Goal: Contribute content: Contribute content

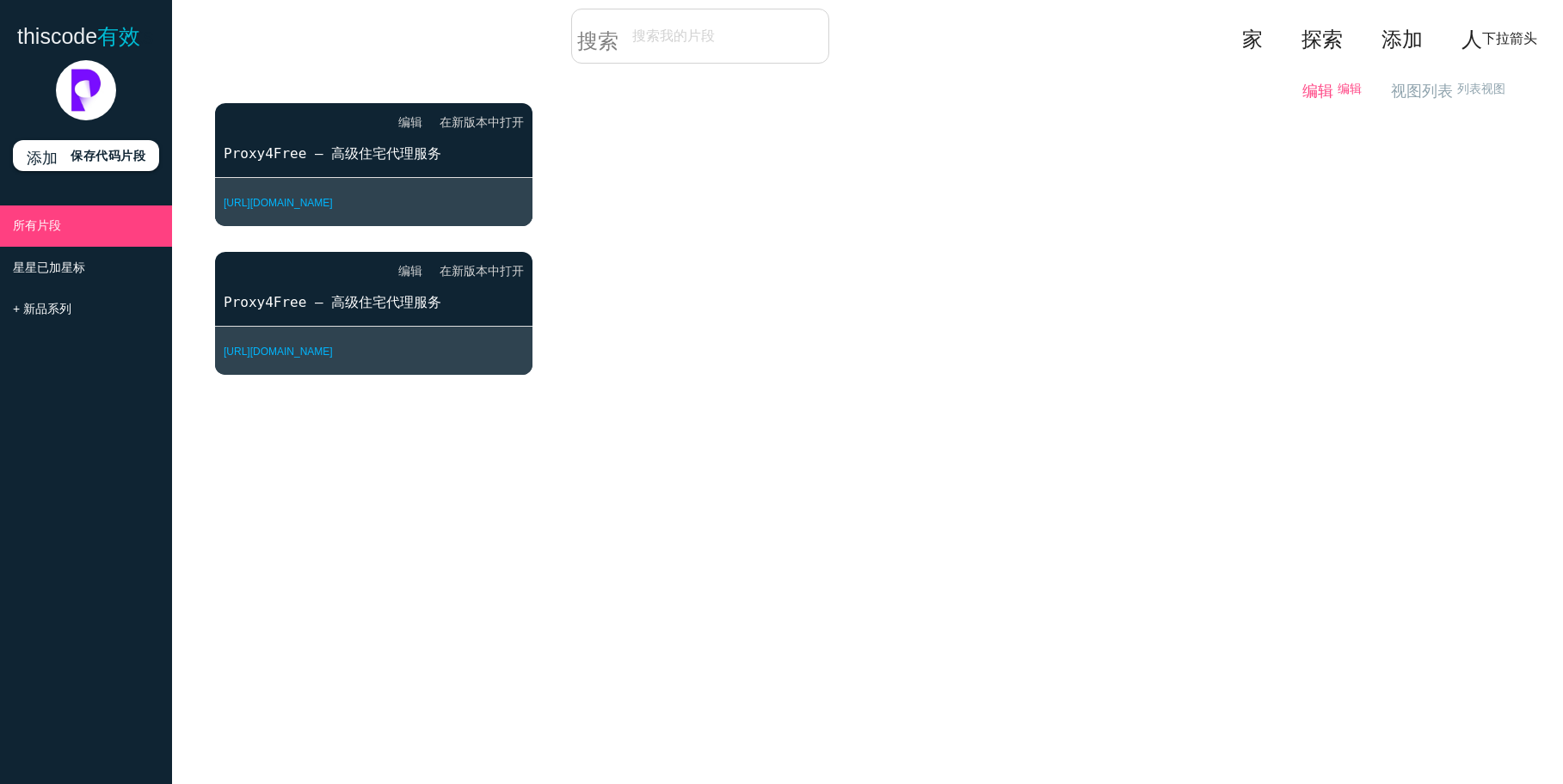
click at [1338, 84] on font "编辑" at bounding box center [1349, 88] width 24 height 13
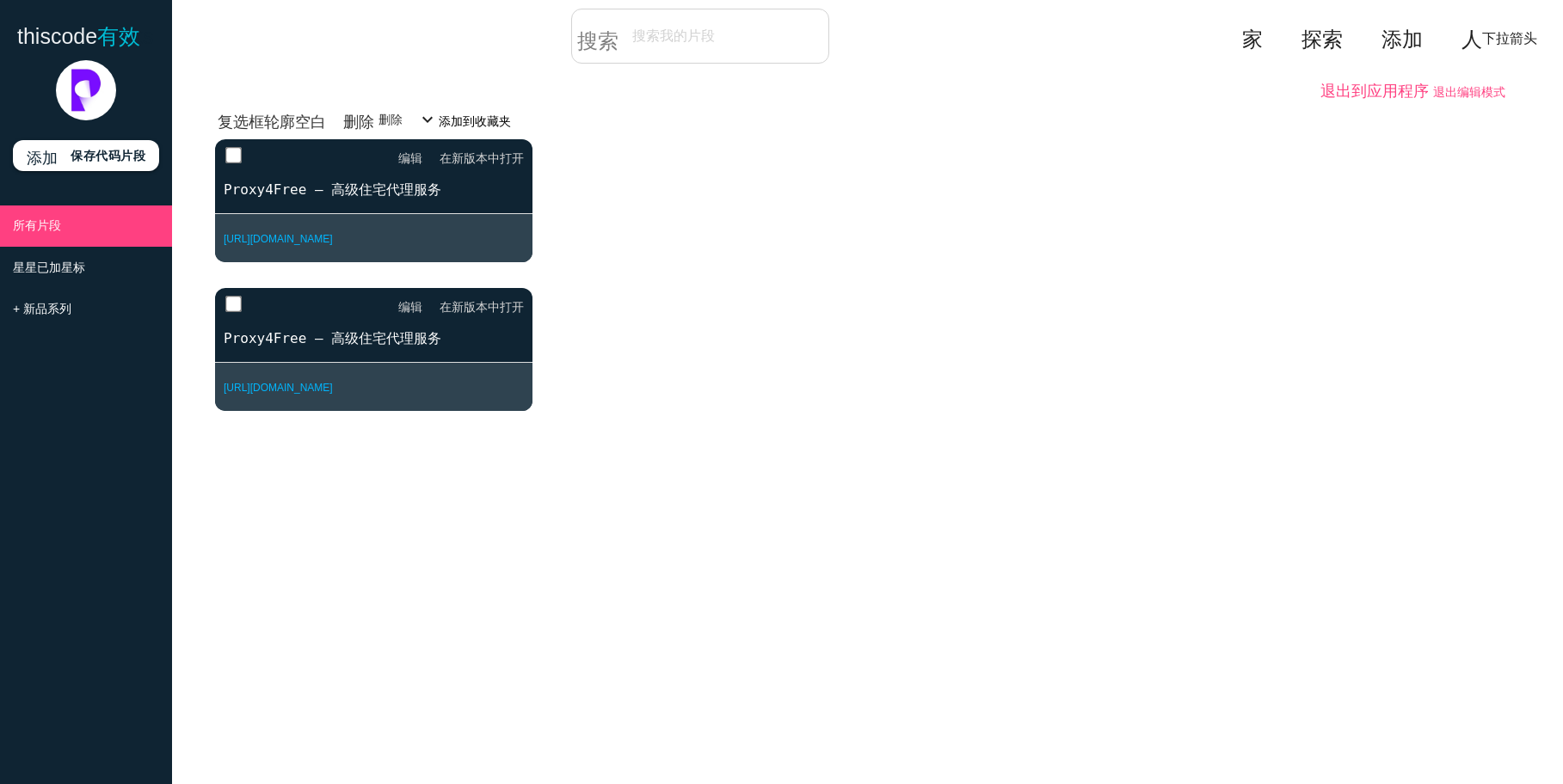
click at [1330, 85] on font "退出到应用程序" at bounding box center [1374, 88] width 108 height 15
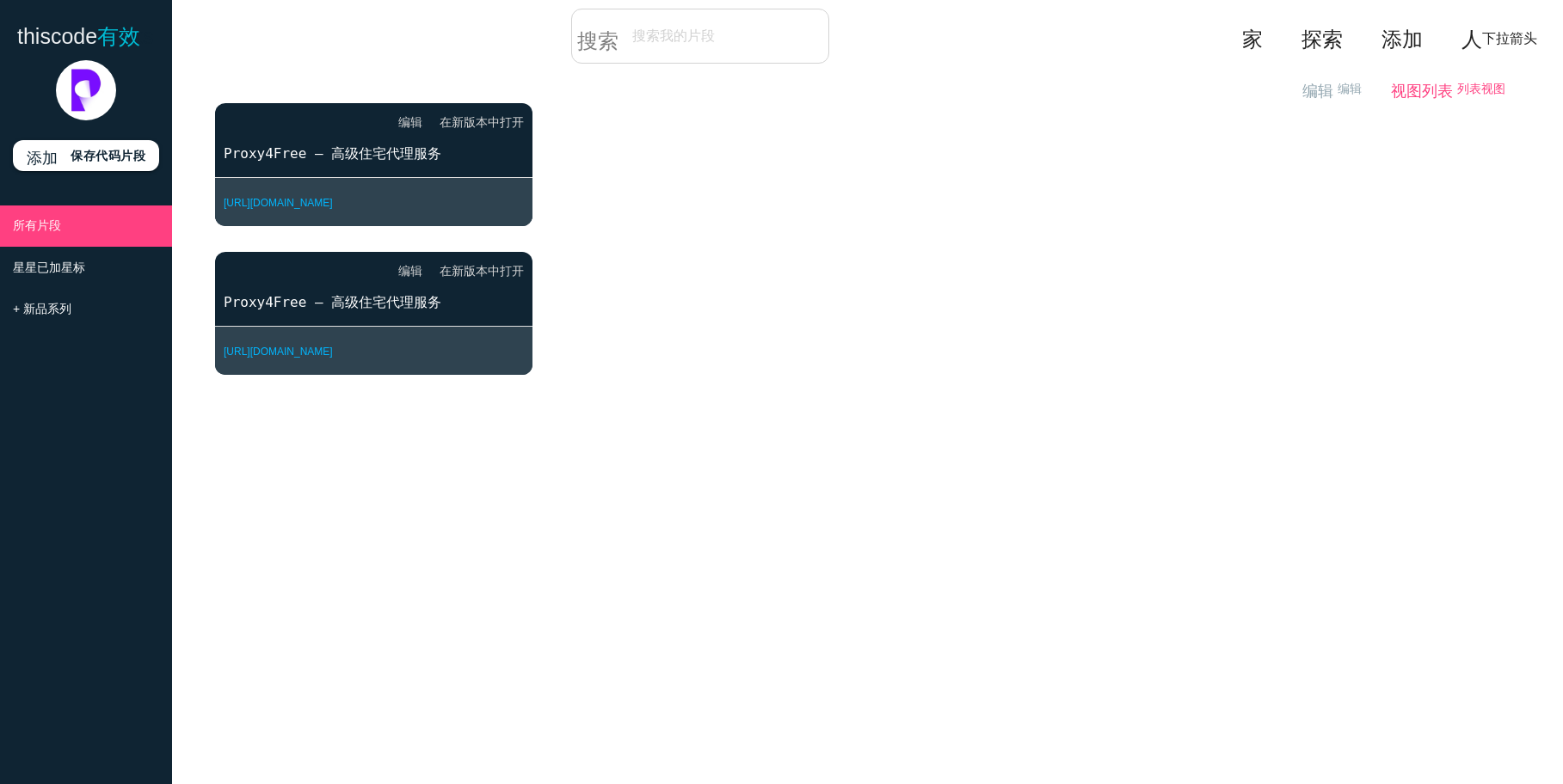
click at [1406, 96] on font "视图列表" at bounding box center [1421, 88] width 62 height 15
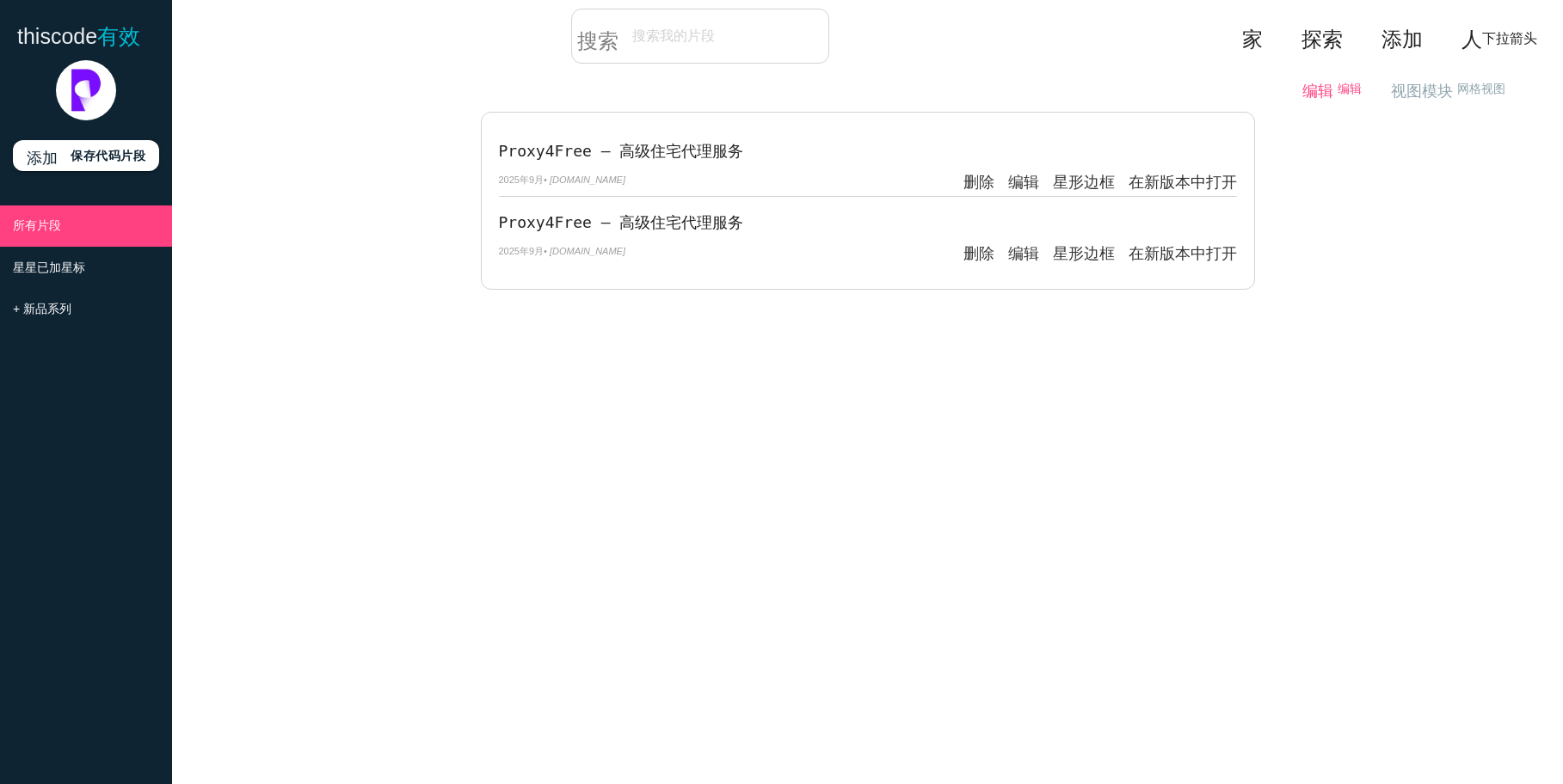
click at [1338, 84] on font "编辑" at bounding box center [1349, 88] width 24 height 13
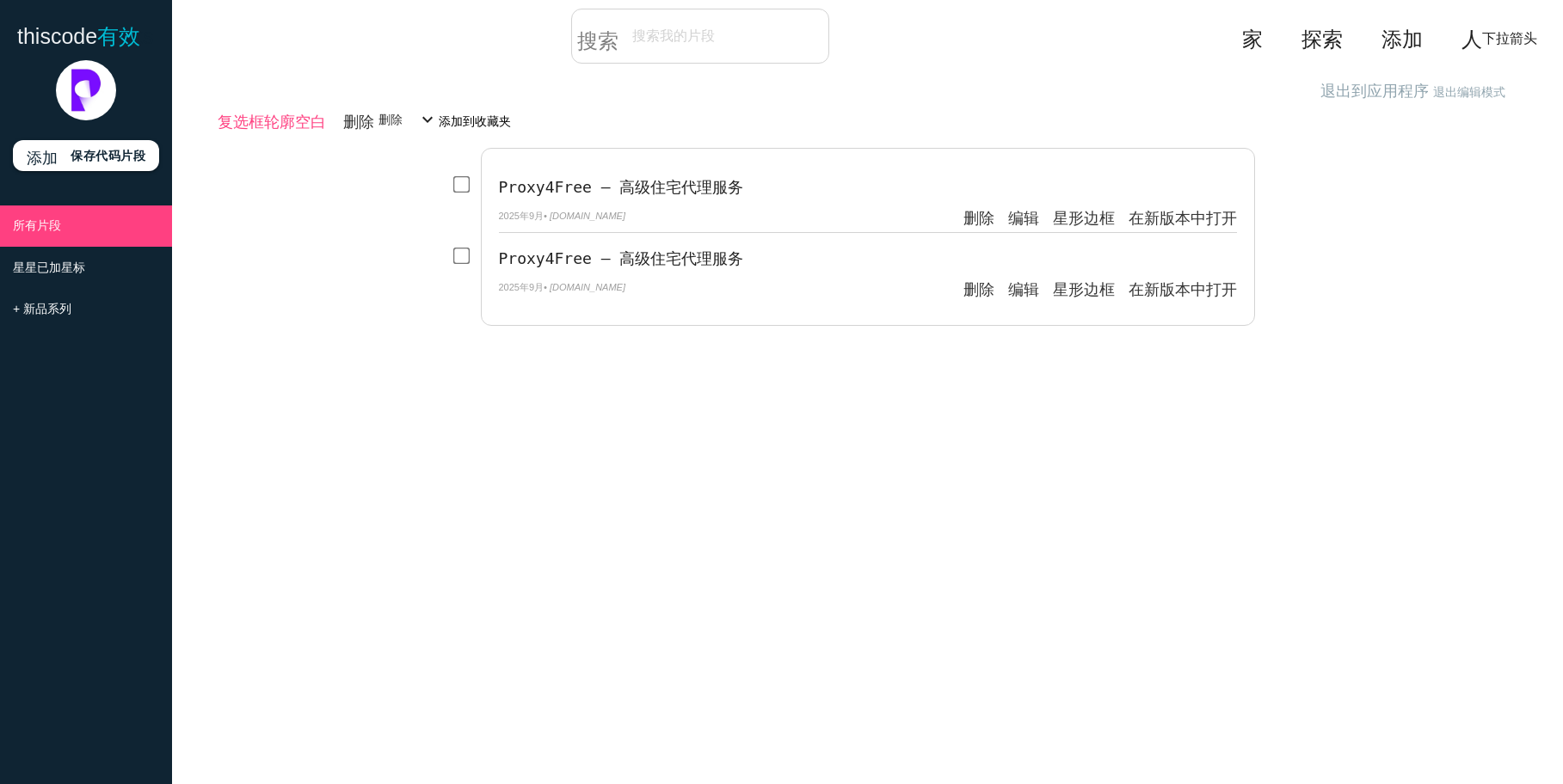
click at [294, 127] on icon "复选框轮廓空白" at bounding box center [271, 119] width 108 height 29
checkbox input "true"
click at [294, 127] on icon "不确定的复选框" at bounding box center [271, 119] width 108 height 29
checkbox input "false"
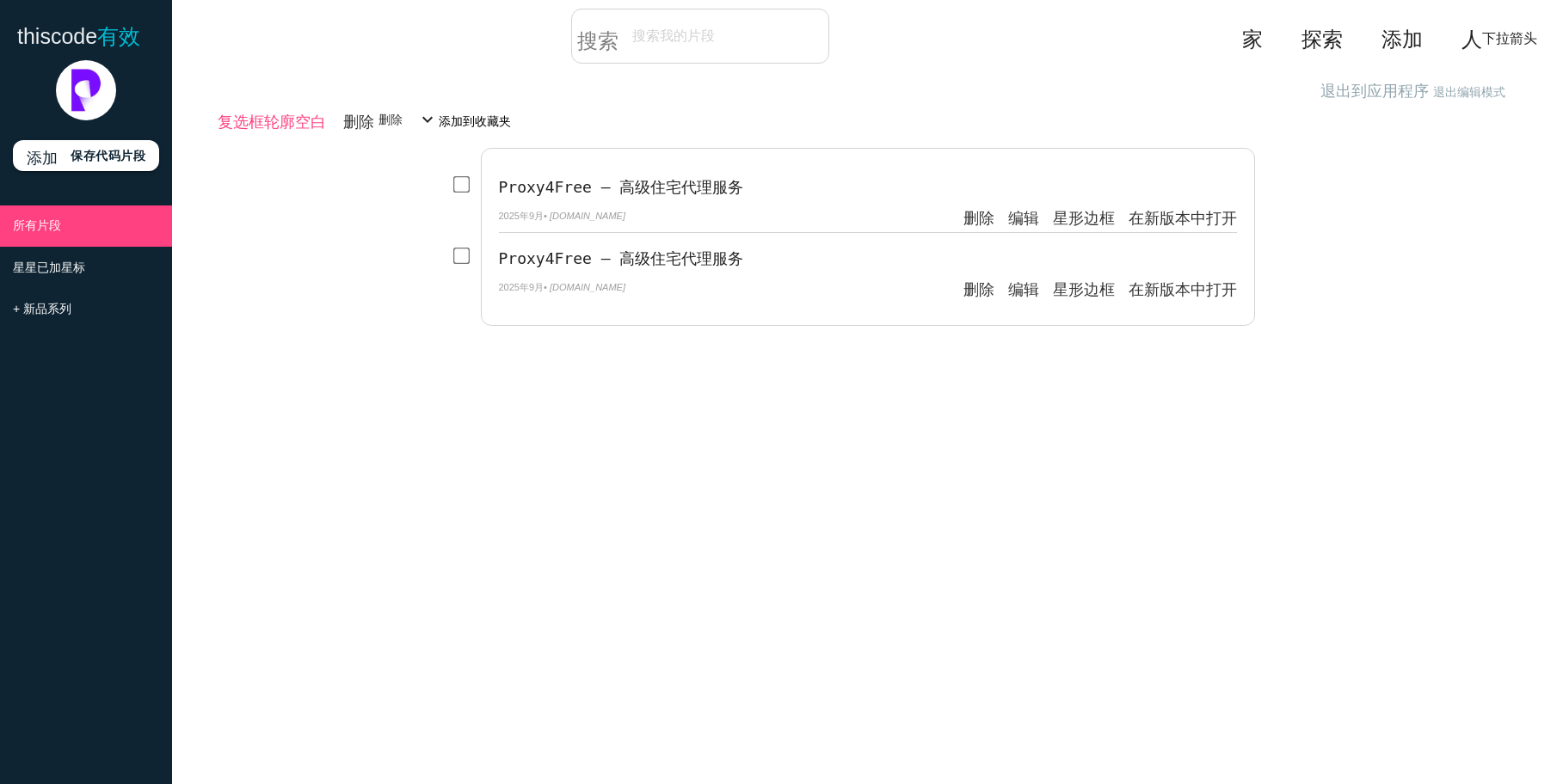
checkbox input "false"
click at [688, 82] on div "退出到应用程序 退出编辑模式 编辑 编辑 视图列表 列表 视图 视图模块 网格 视图" at bounding box center [867, 87] width 1305 height 31
click at [115, 329] on li "+ 新品系列" at bounding box center [85, 309] width 172 height 41
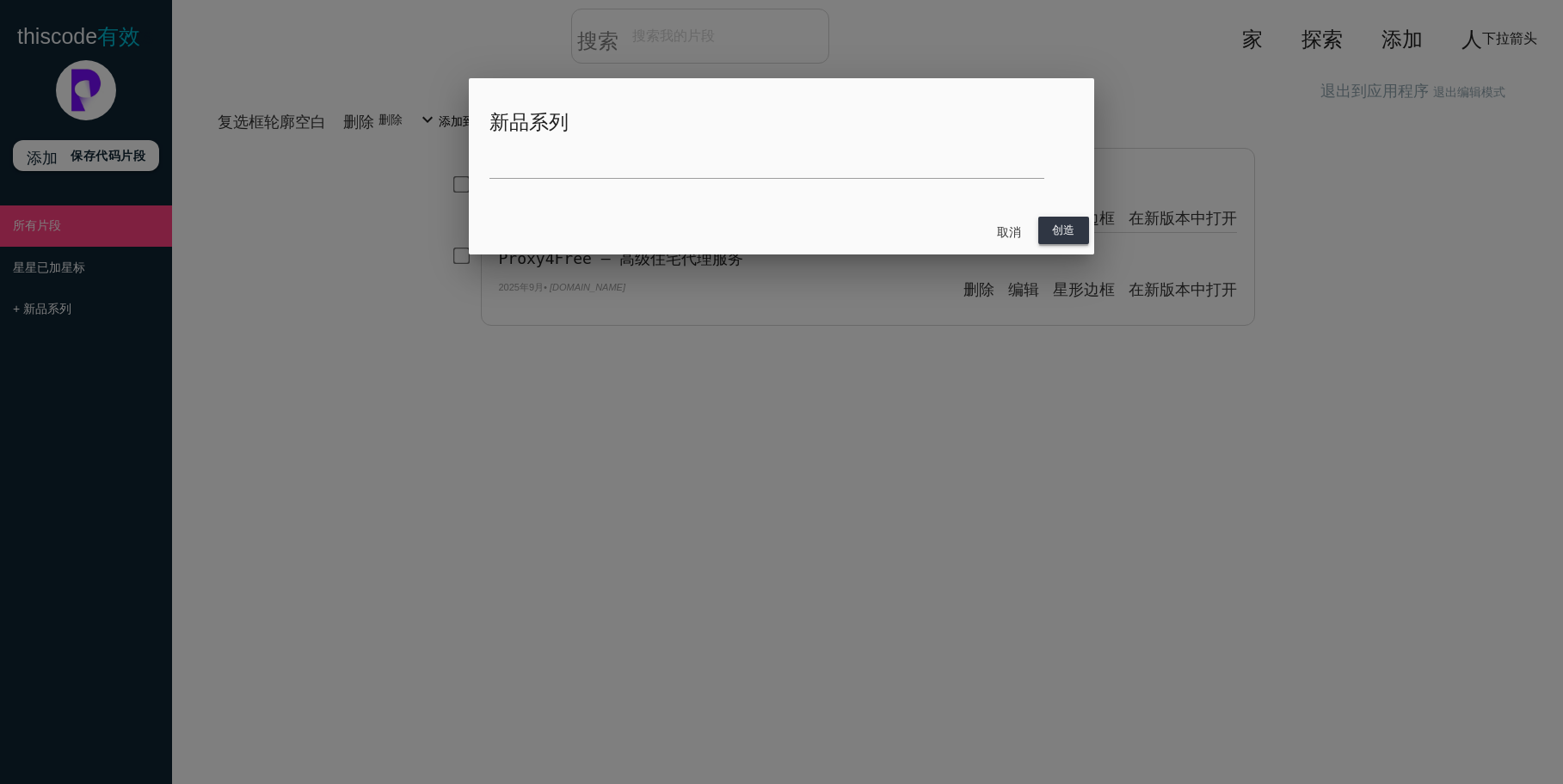
click at [1056, 221] on button "创造" at bounding box center [1063, 230] width 51 height 28
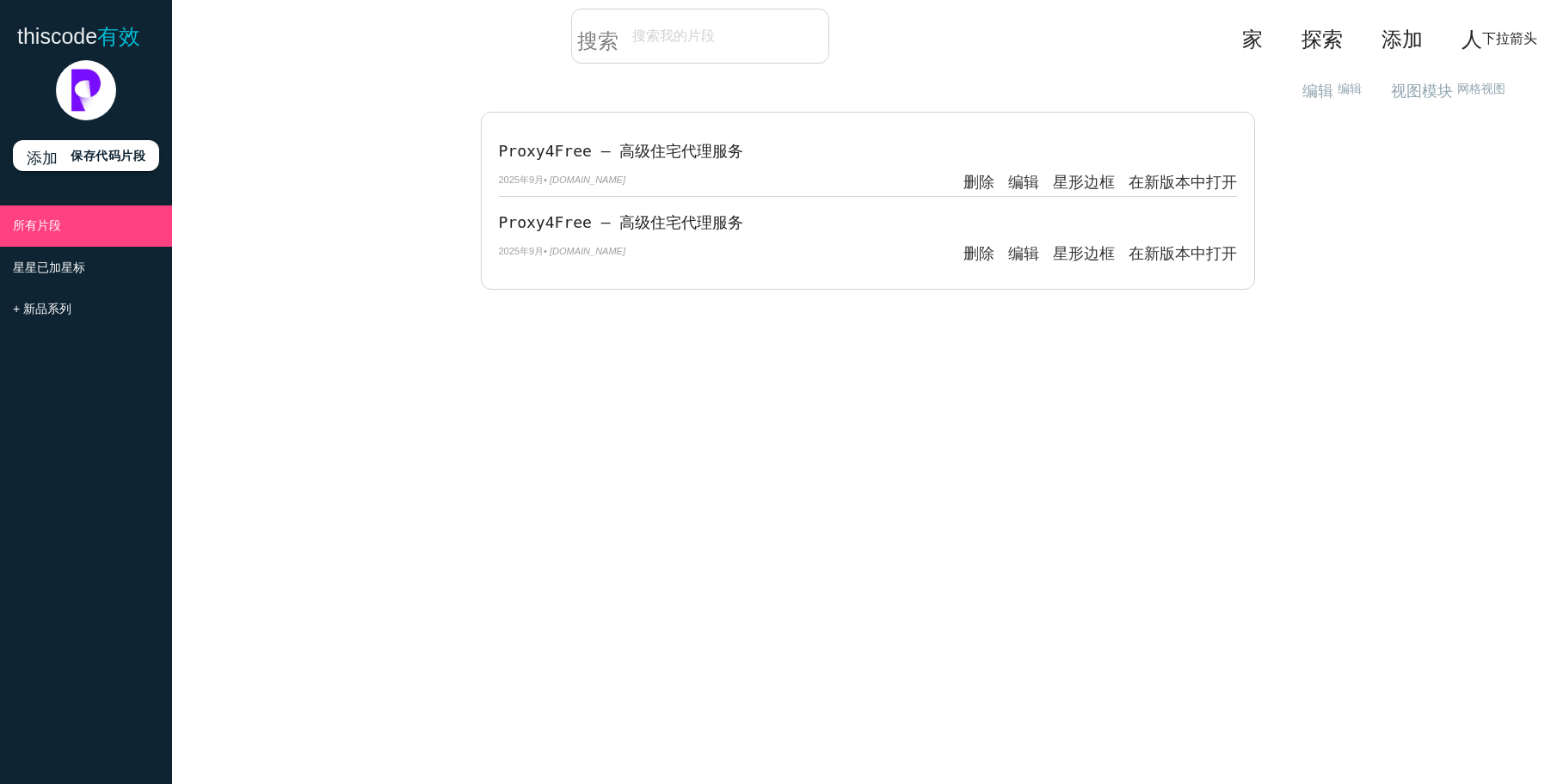
click at [1252, 35] on li "家" at bounding box center [1259, 35] width 59 height 55
click at [1242, 37] on font "家" at bounding box center [1252, 36] width 21 height 21
drag, startPoint x: 0, startPoint y: 0, endPoint x: 1240, endPoint y: 37, distance: 1240.6
click at [1242, 37] on font "家" at bounding box center [1252, 36] width 21 height 21
click at [1397, 39] on font "添加" at bounding box center [1401, 36] width 41 height 21
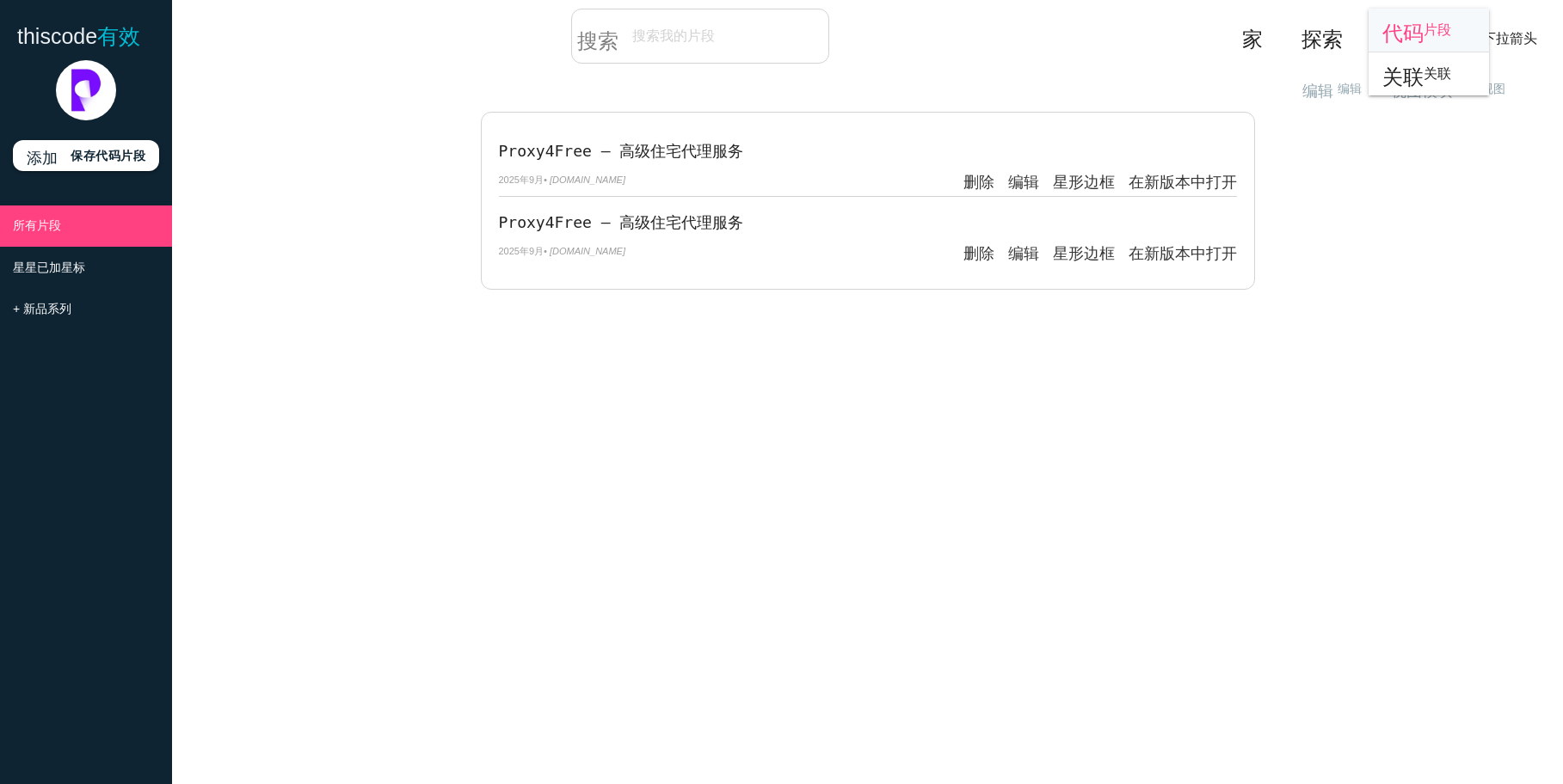
click at [1409, 35] on font "代码" at bounding box center [1402, 31] width 41 height 21
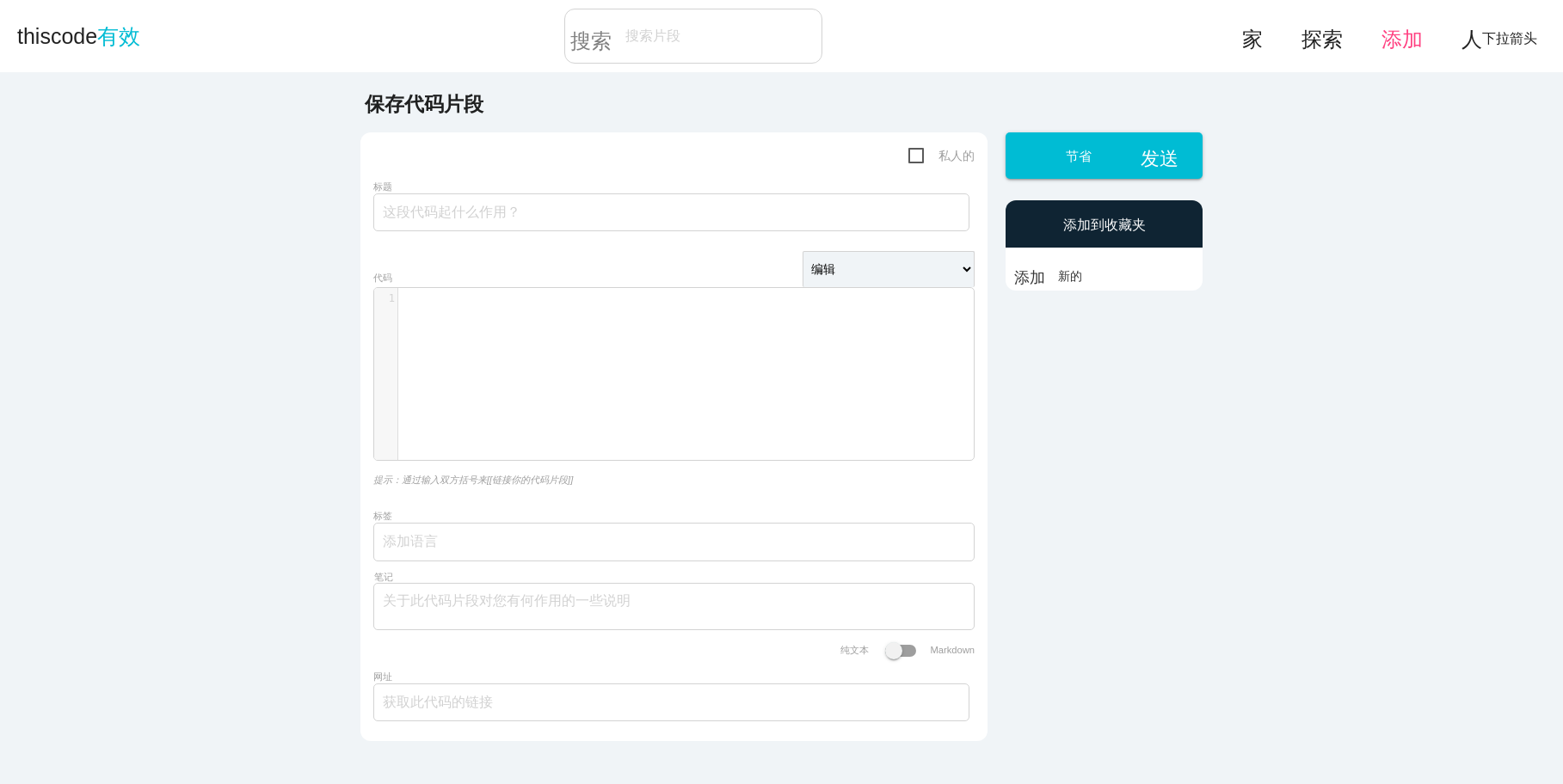
click at [1398, 31] on font "添加" at bounding box center [1401, 36] width 41 height 21
click at [1399, 68] on font "关联" at bounding box center [1402, 74] width 41 height 21
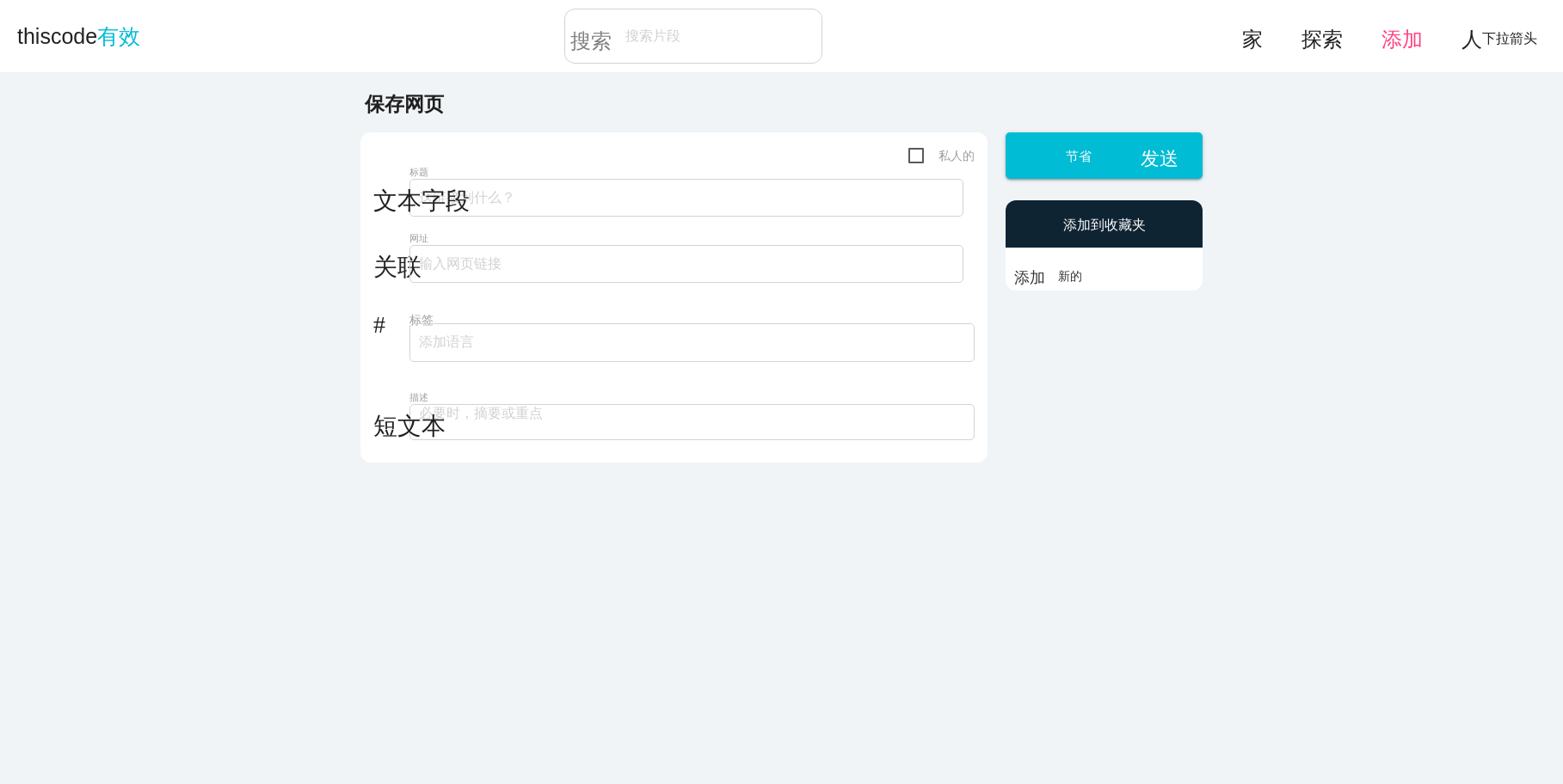
click at [1388, 40] on font "添加" at bounding box center [1401, 36] width 41 height 21
click at [1386, 46] on link "代码 片段" at bounding box center [1429, 30] width 121 height 43
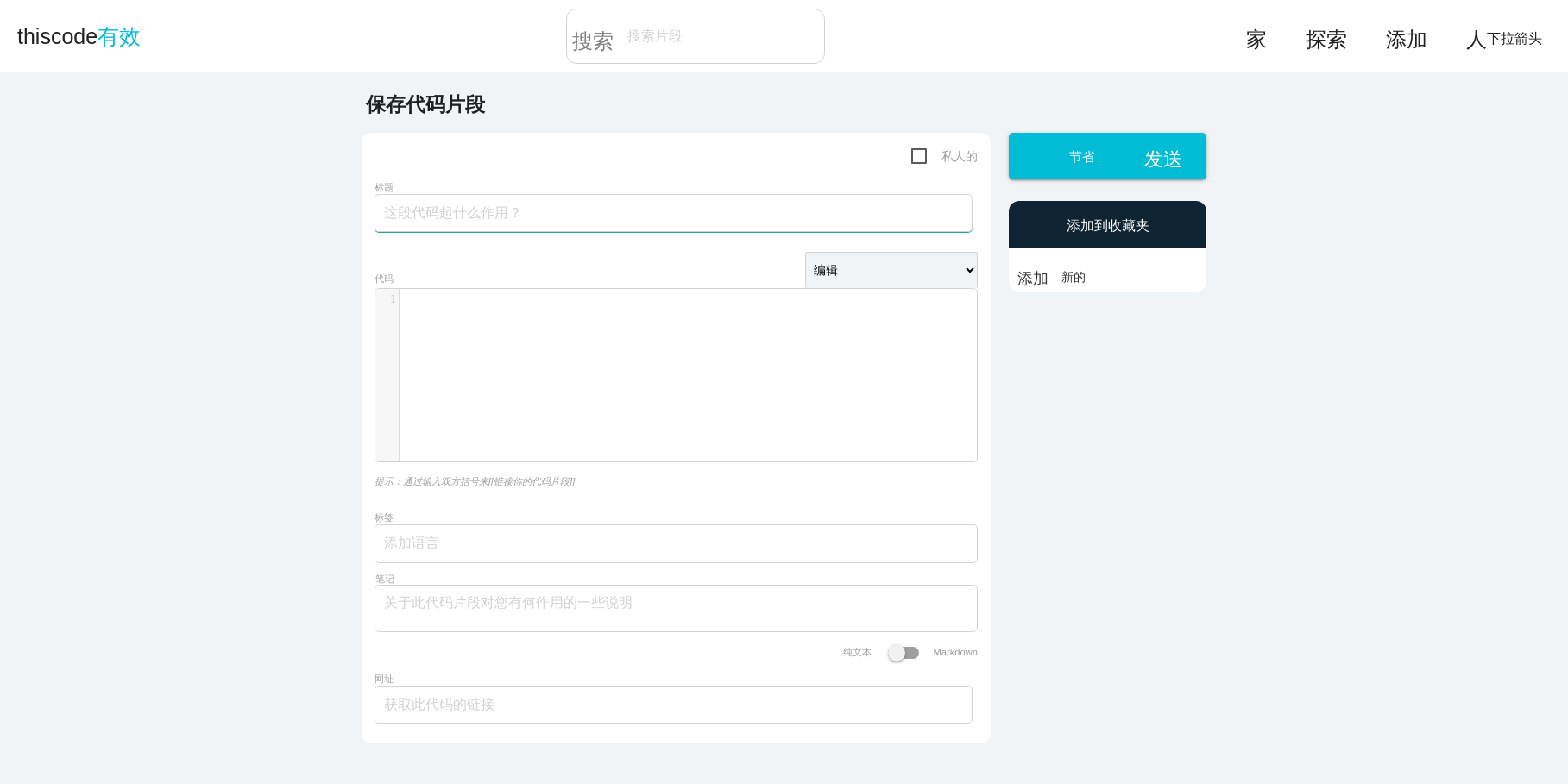
click at [565, 215] on input "标题" at bounding box center [673, 213] width 598 height 38
click at [514, 344] on div "x 1 ​" at bounding box center [689, 388] width 627 height 198
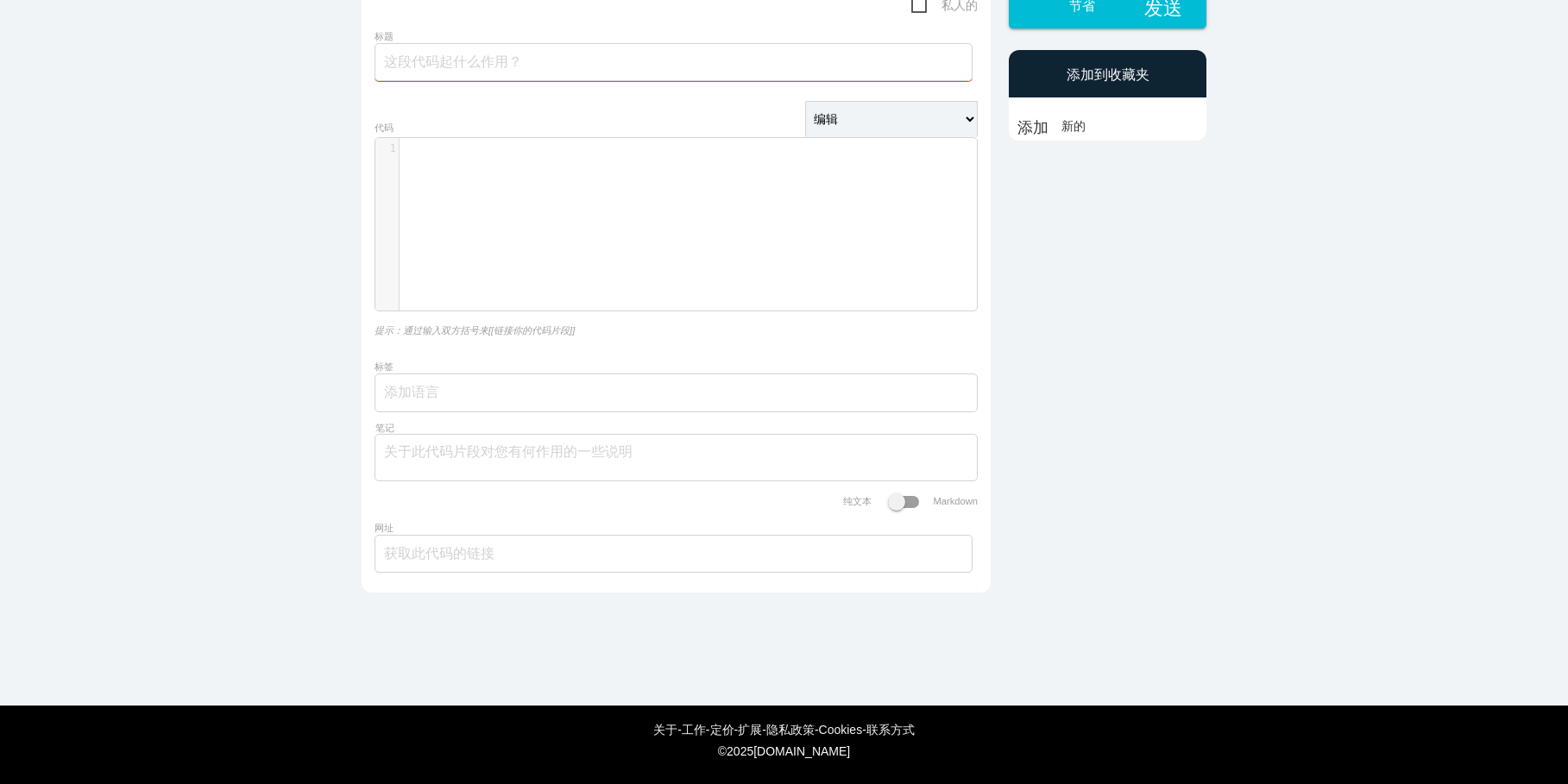
click at [476, 370] on form "私人的 标题 编辑 HTML 编辑器 Javascript 编辑器 PHP 编辑器 Python 编辑器 自动格式化代码 1 ​ 代码 提示：通过输入双方括号…" at bounding box center [675, 288] width 603 height 585
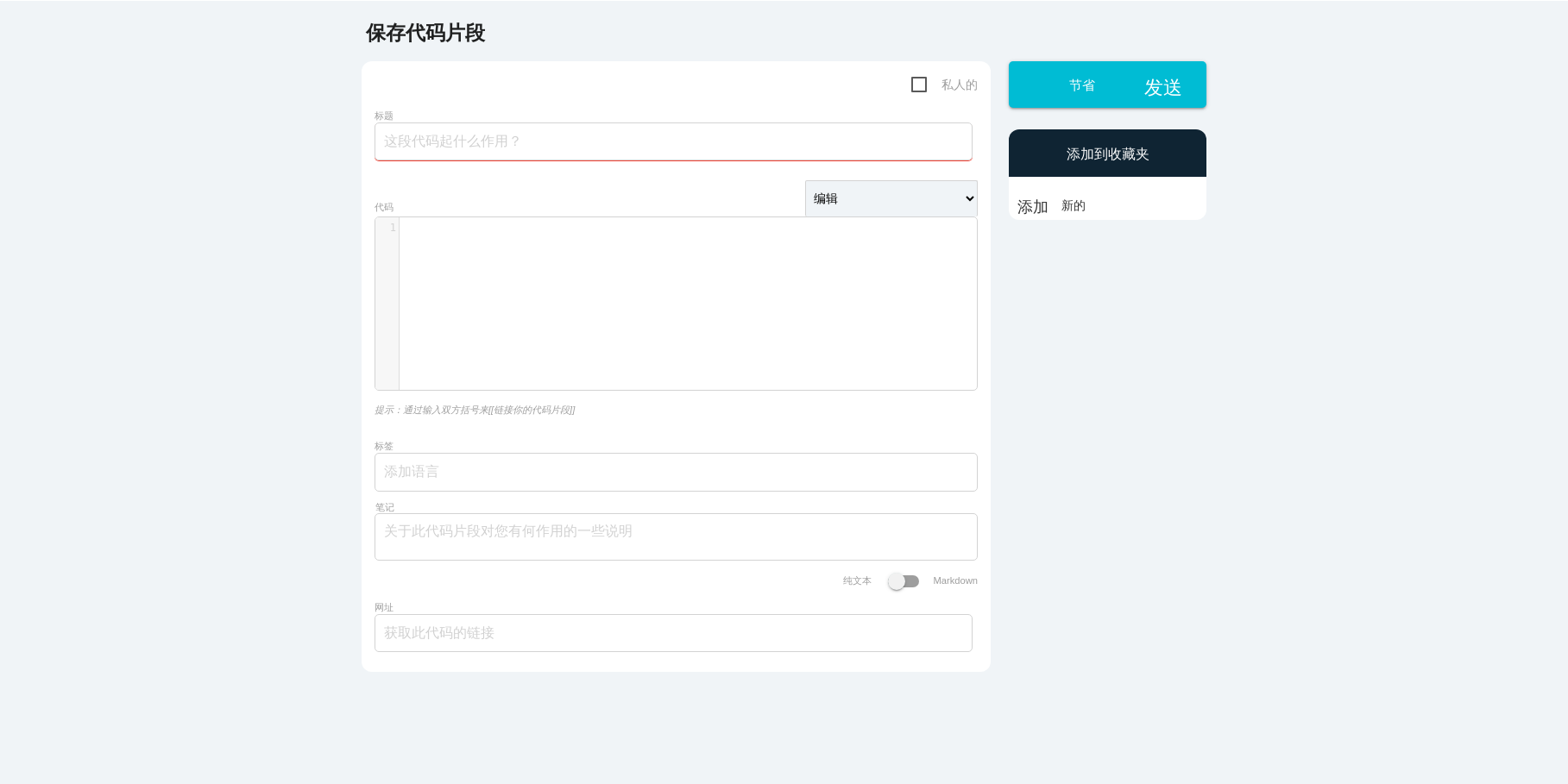
scroll to position [0, 0]
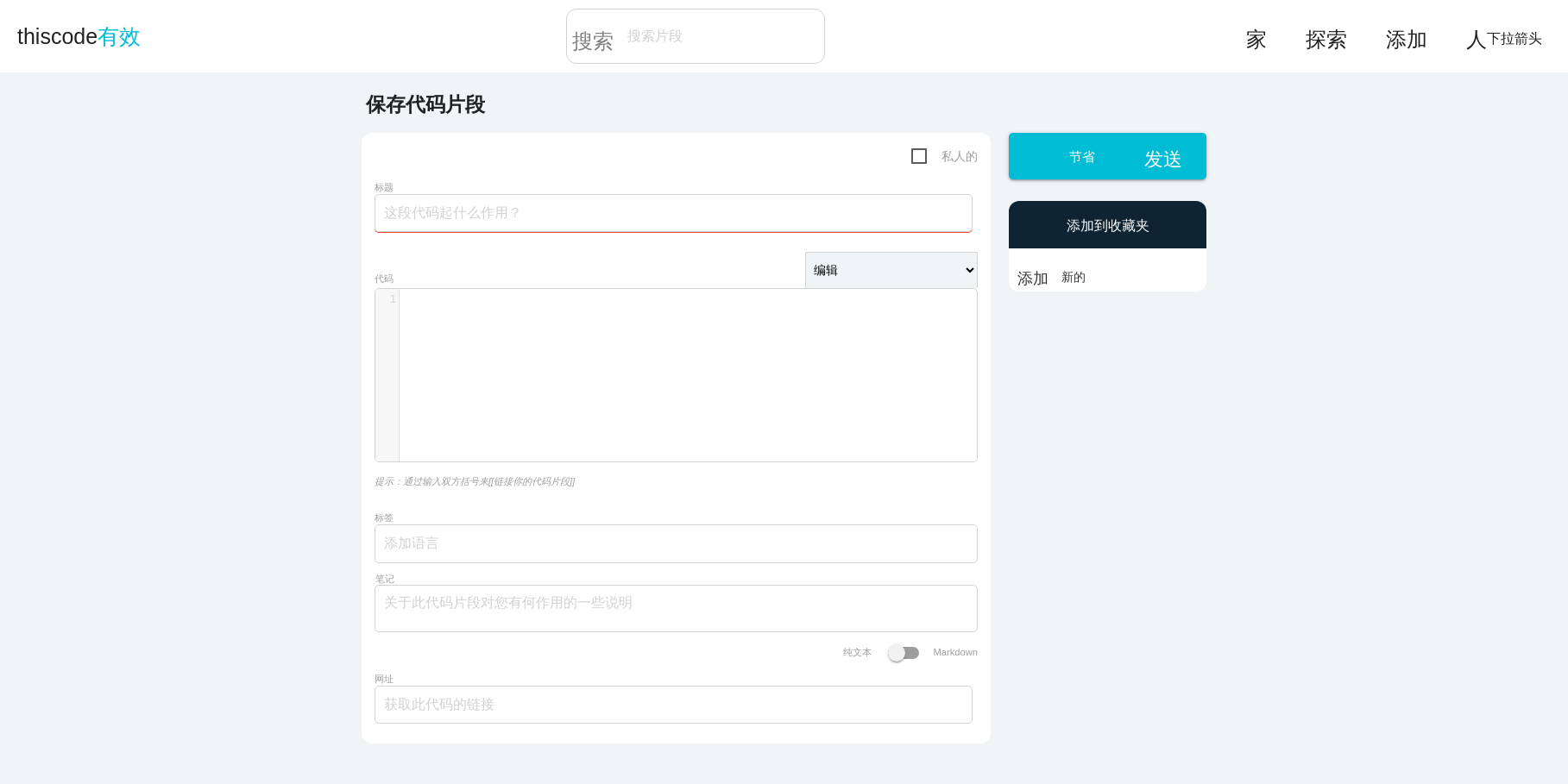
click at [584, 213] on input "标题" at bounding box center [673, 213] width 598 height 38
paste input "Proxy4Free – Reliable Residential Proxies for Multiple Use Cases"
type input "Proxy4Free – Reliable Residential Proxies for Multiple Use Cases"
click at [486, 368] on div "1 ​" at bounding box center [689, 388] width 627 height 198
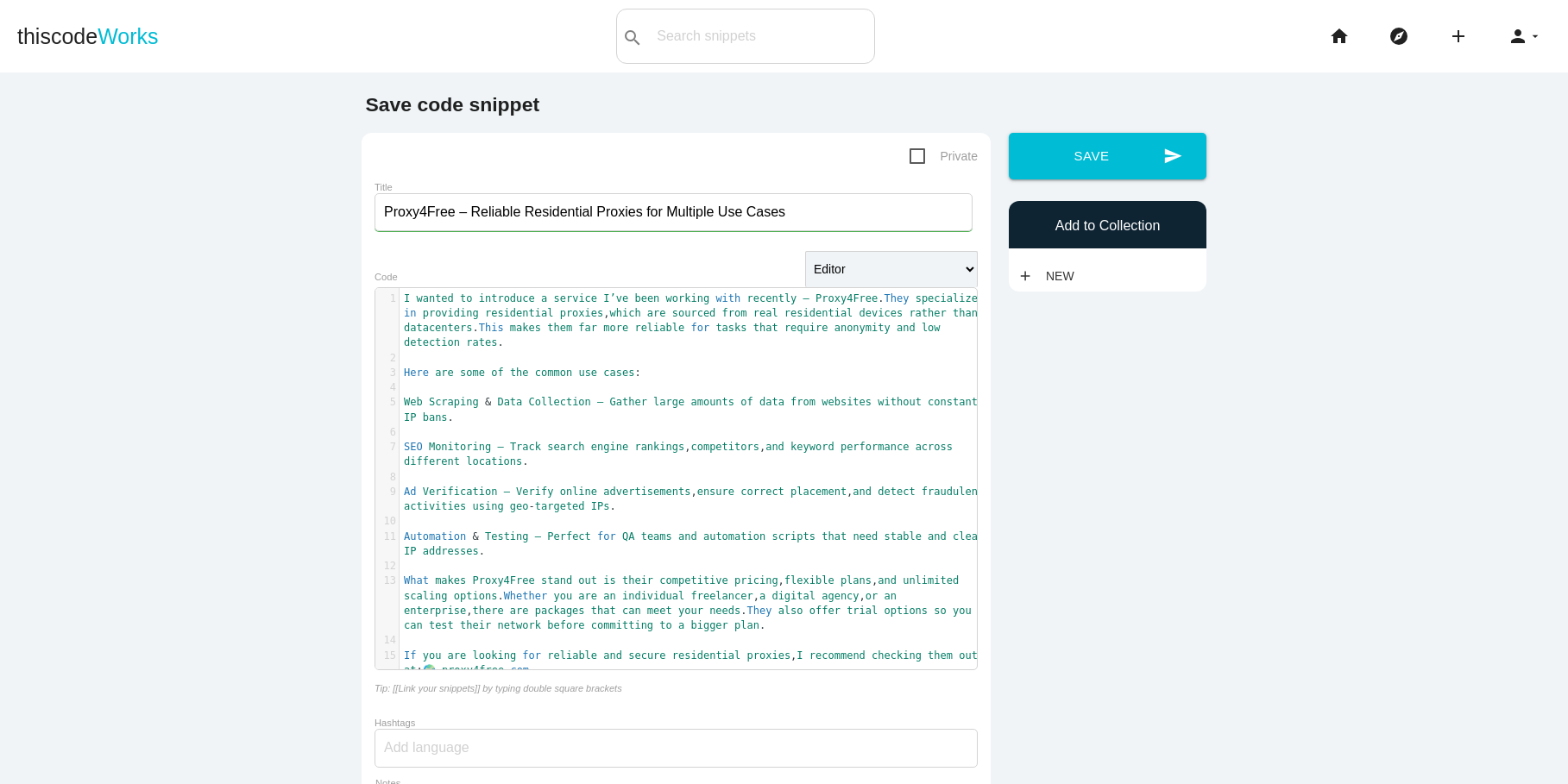
click at [468, 676] on span "proxy4free" at bounding box center [472, 670] width 63 height 13
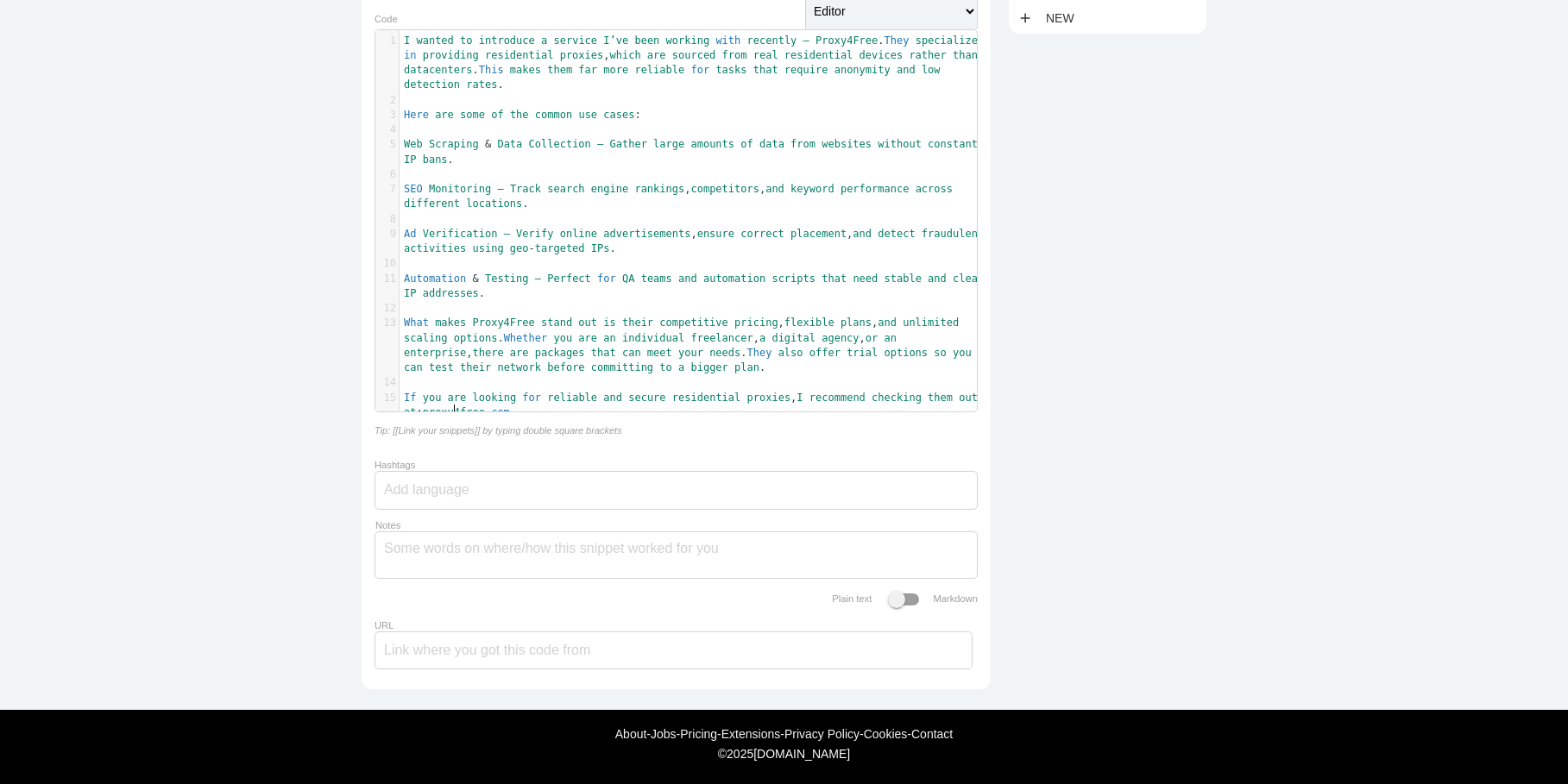
scroll to position [259, 0]
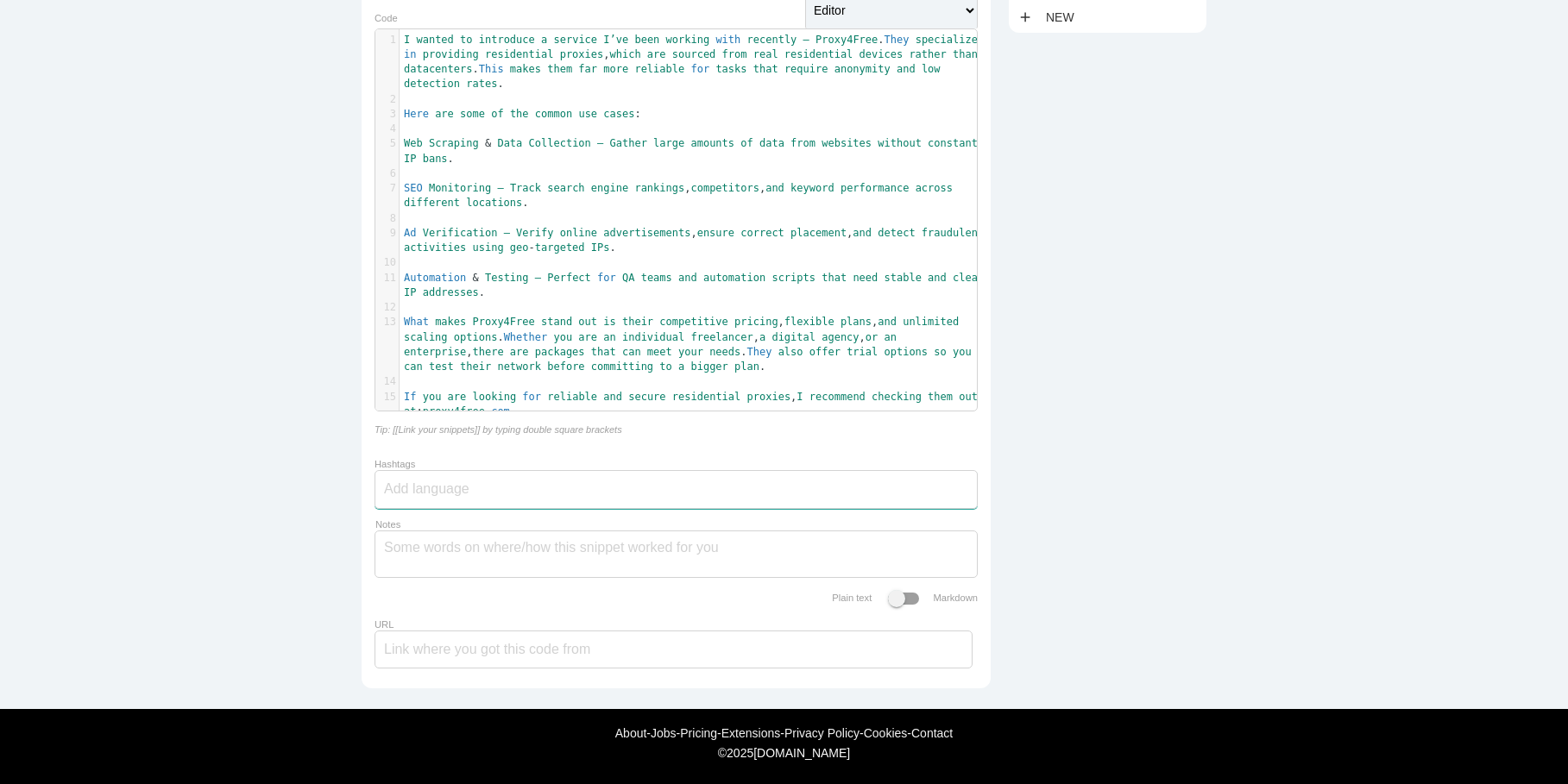
click at [456, 507] on input "Hashtags" at bounding box center [436, 490] width 104 height 37
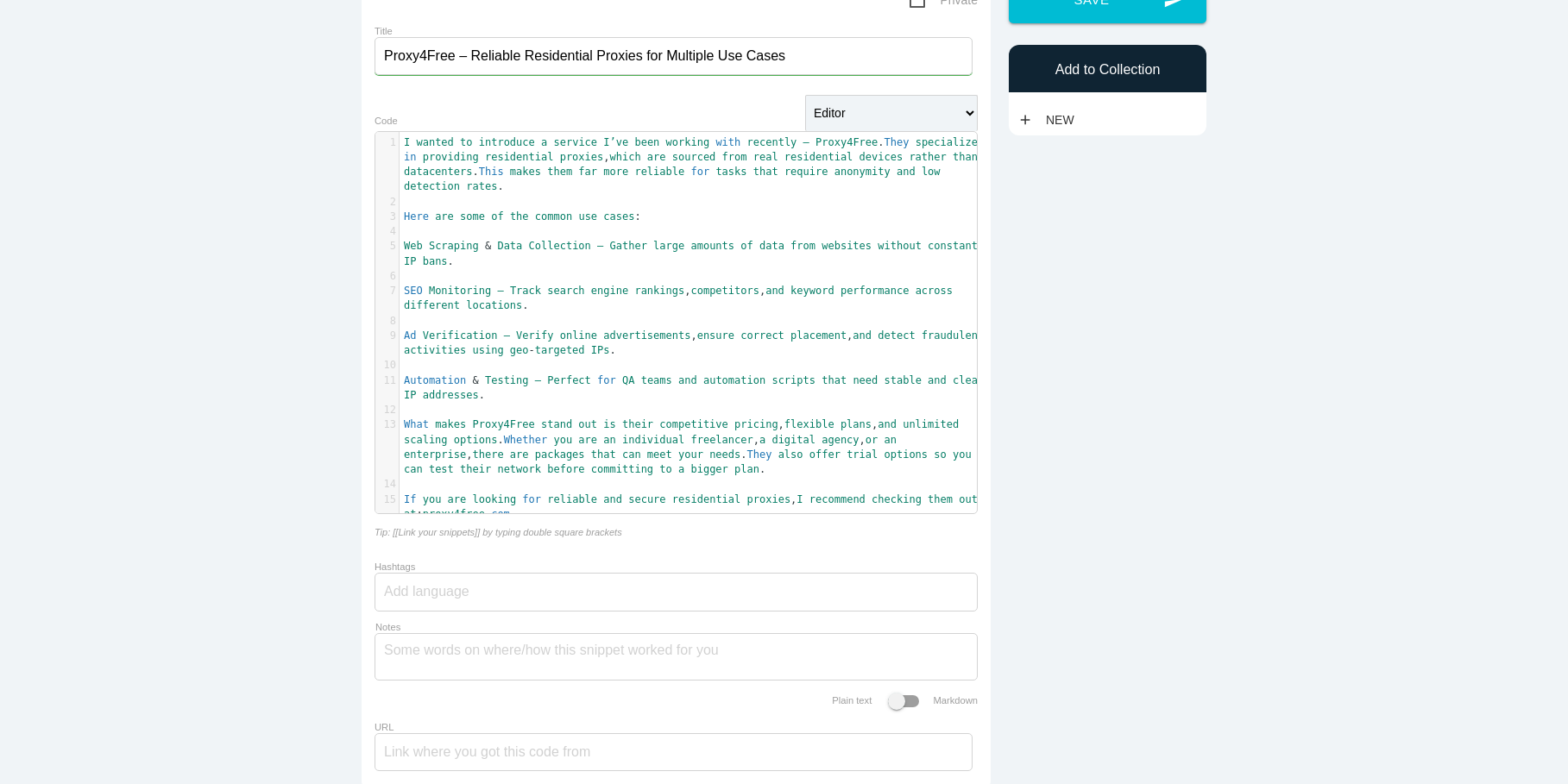
scroll to position [0, 0]
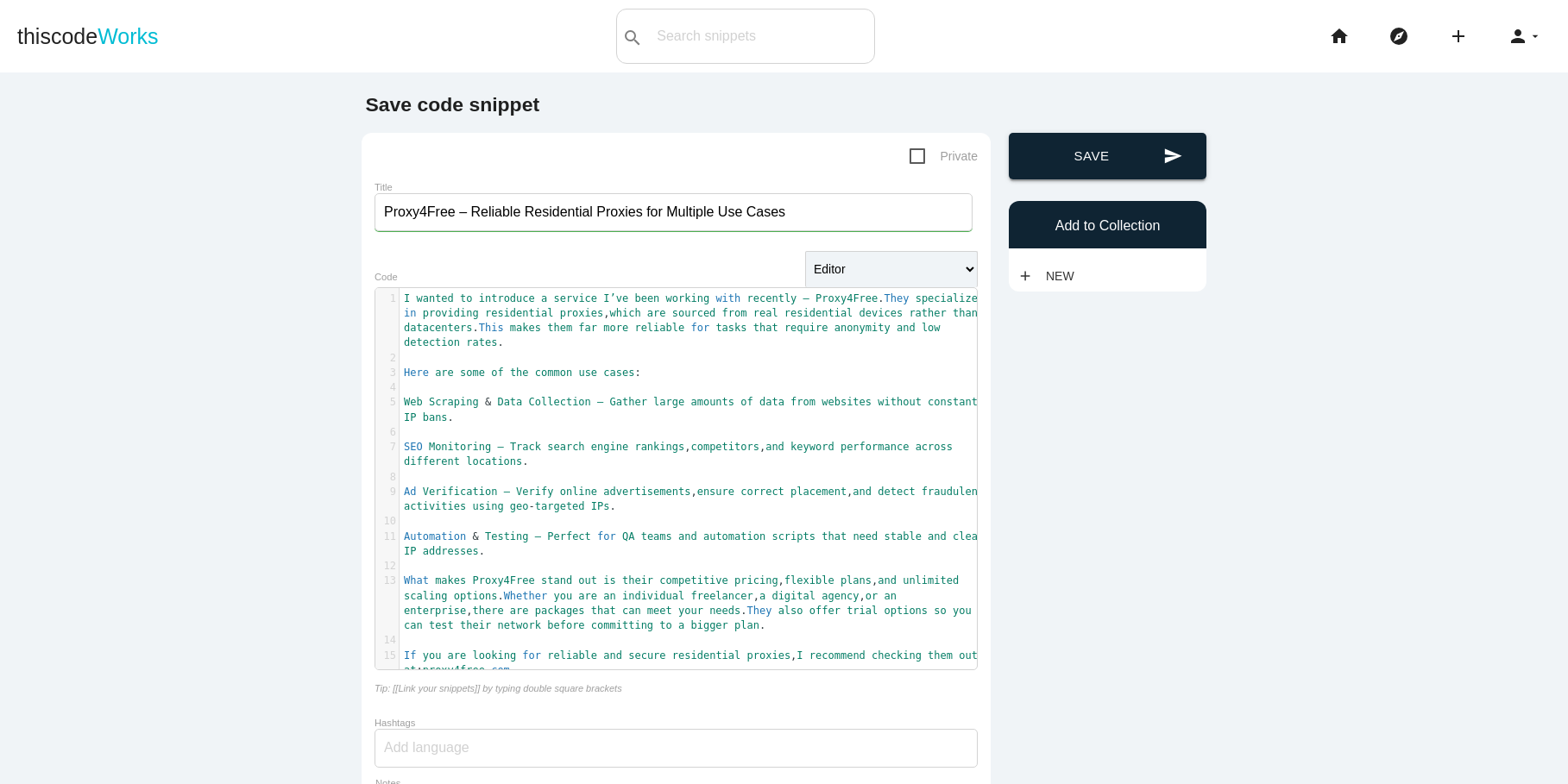
click at [1093, 153] on button "send Save" at bounding box center [1107, 156] width 197 height 46
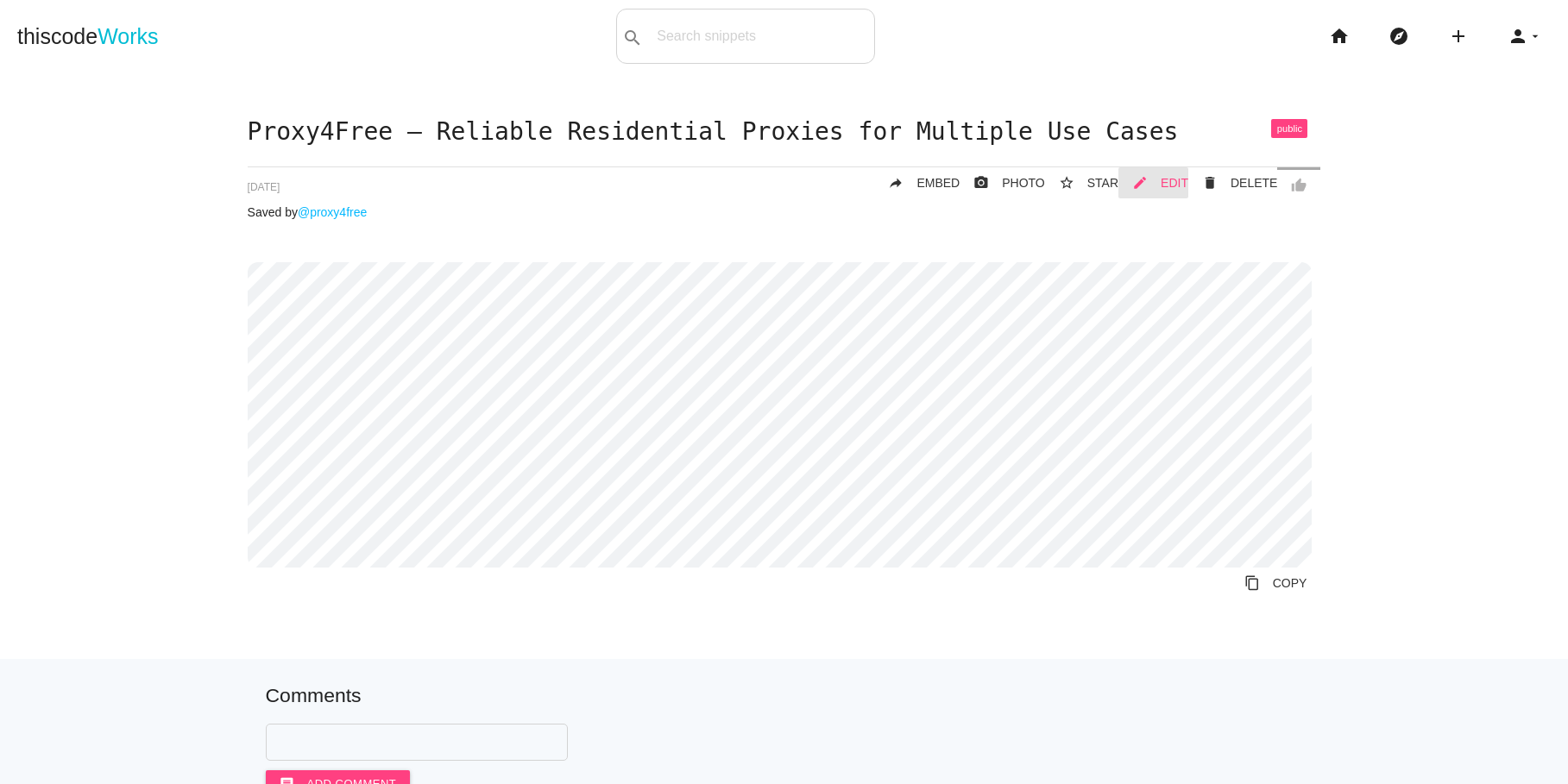
click at [1170, 178] on span "EDIT" at bounding box center [1174, 183] width 28 height 13
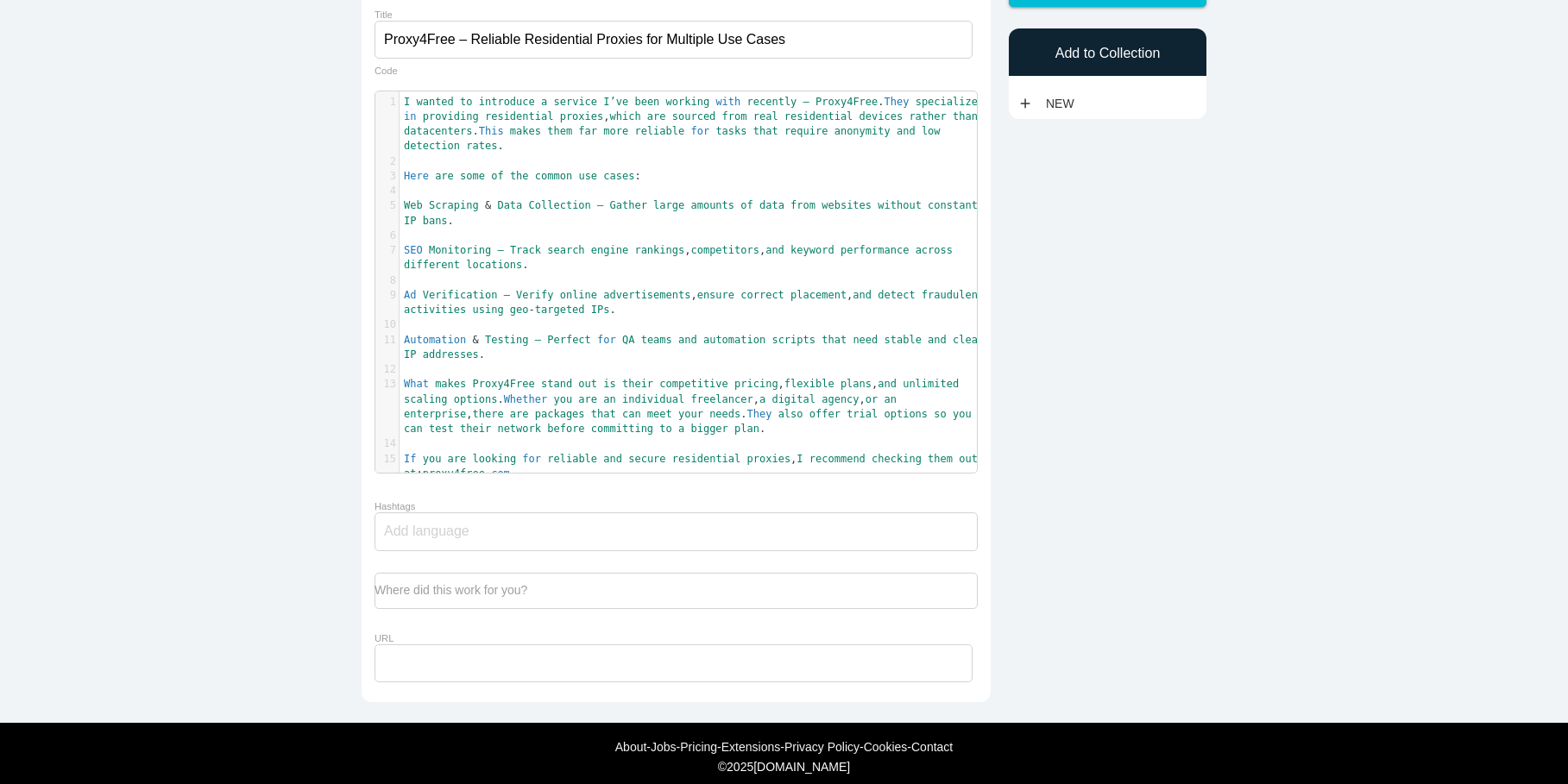
scroll to position [5, 0]
click at [543, 478] on pre "If you are looking for reliable and secure residential proxies , I recommend ch…" at bounding box center [695, 467] width 591 height 30
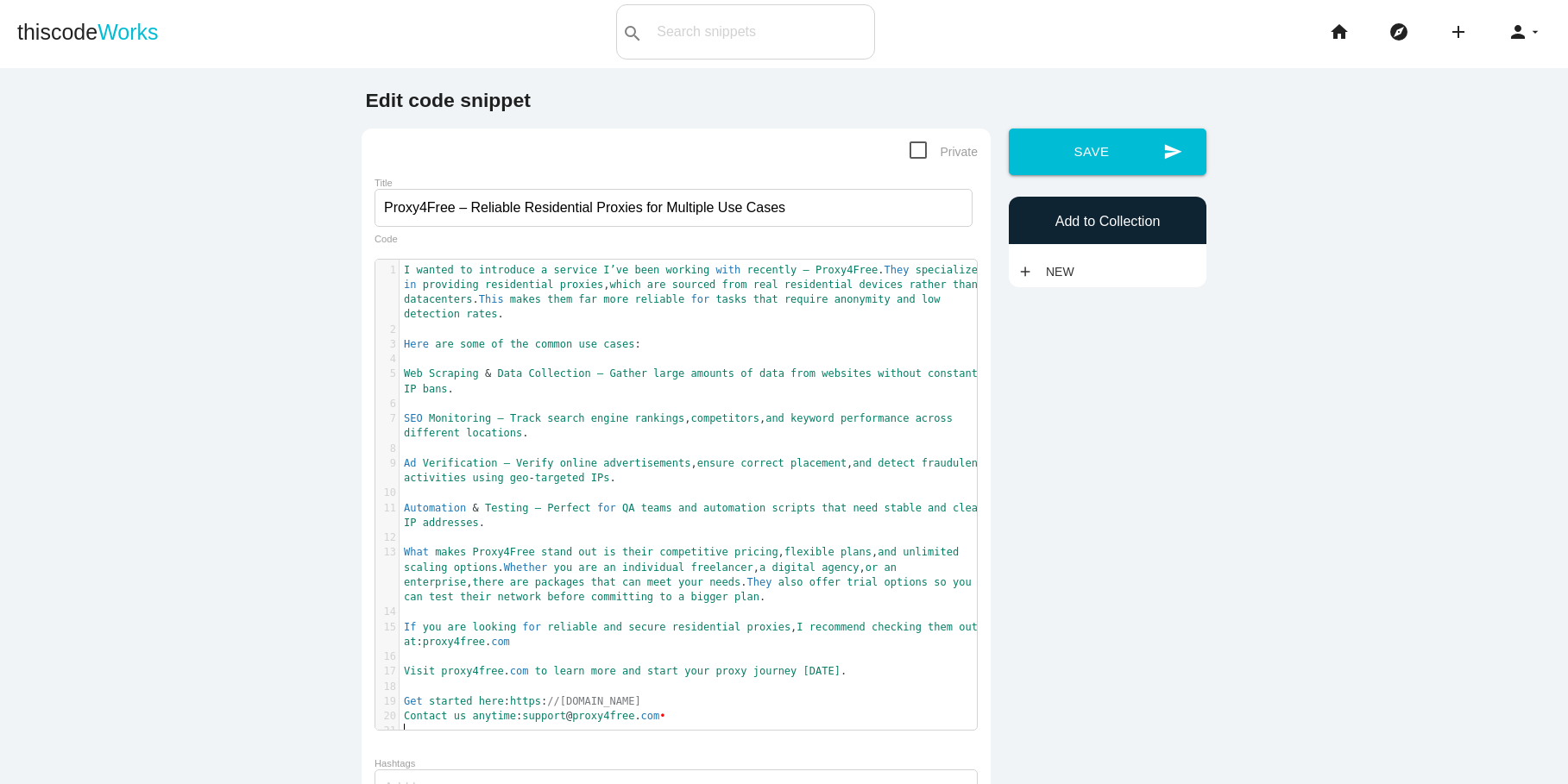
scroll to position [0, 0]
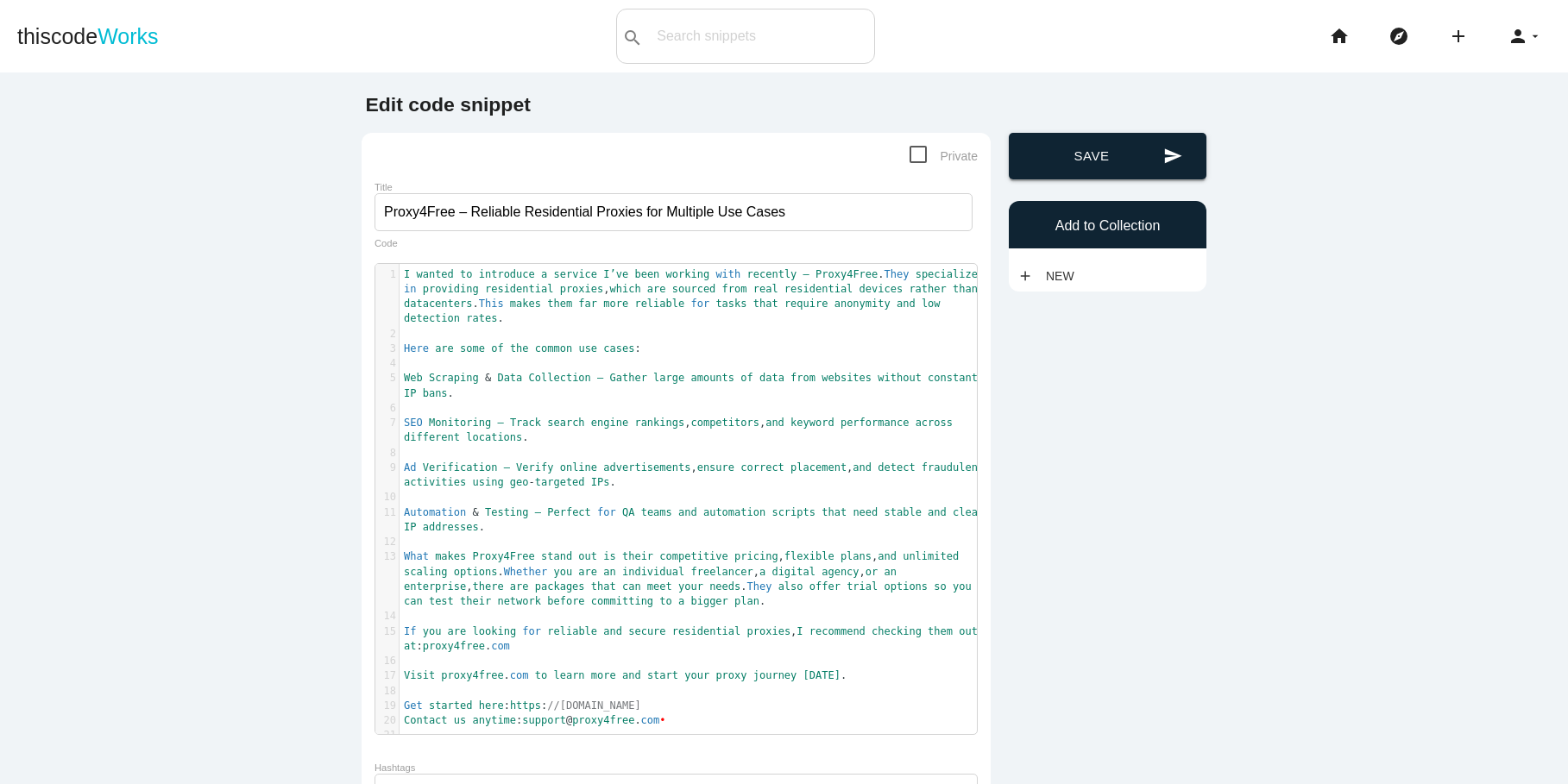
click at [1084, 146] on button "send Save" at bounding box center [1107, 156] width 197 height 46
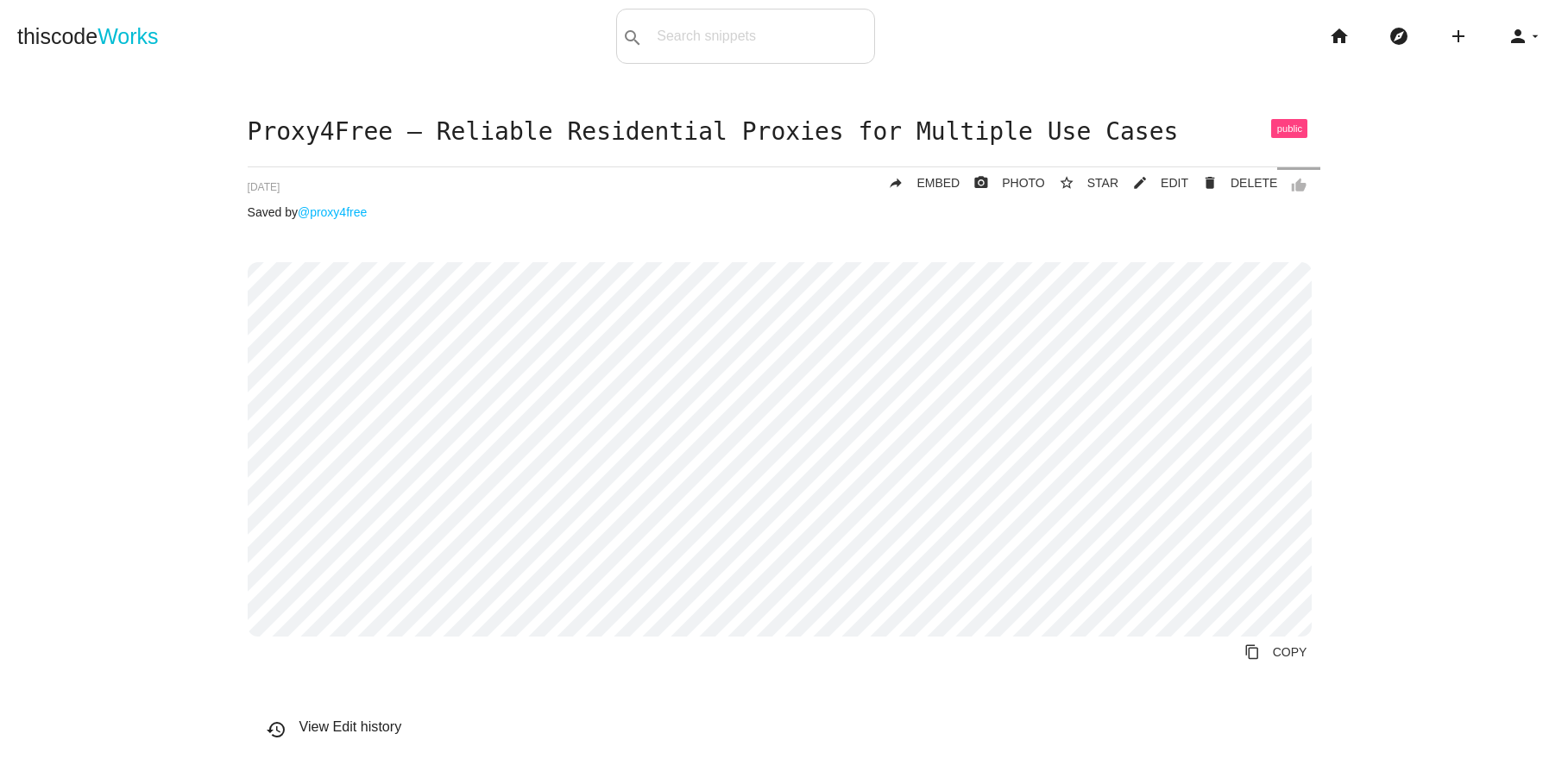
drag, startPoint x: 106, startPoint y: 544, endPoint x: 144, endPoint y: 547, distance: 38.1
click at [106, 544] on div "Proxy4Free – Reliable Residential Proxies for Multiple Use Cases thumb_up delet…" at bounding box center [784, 455] width 1533 height 671
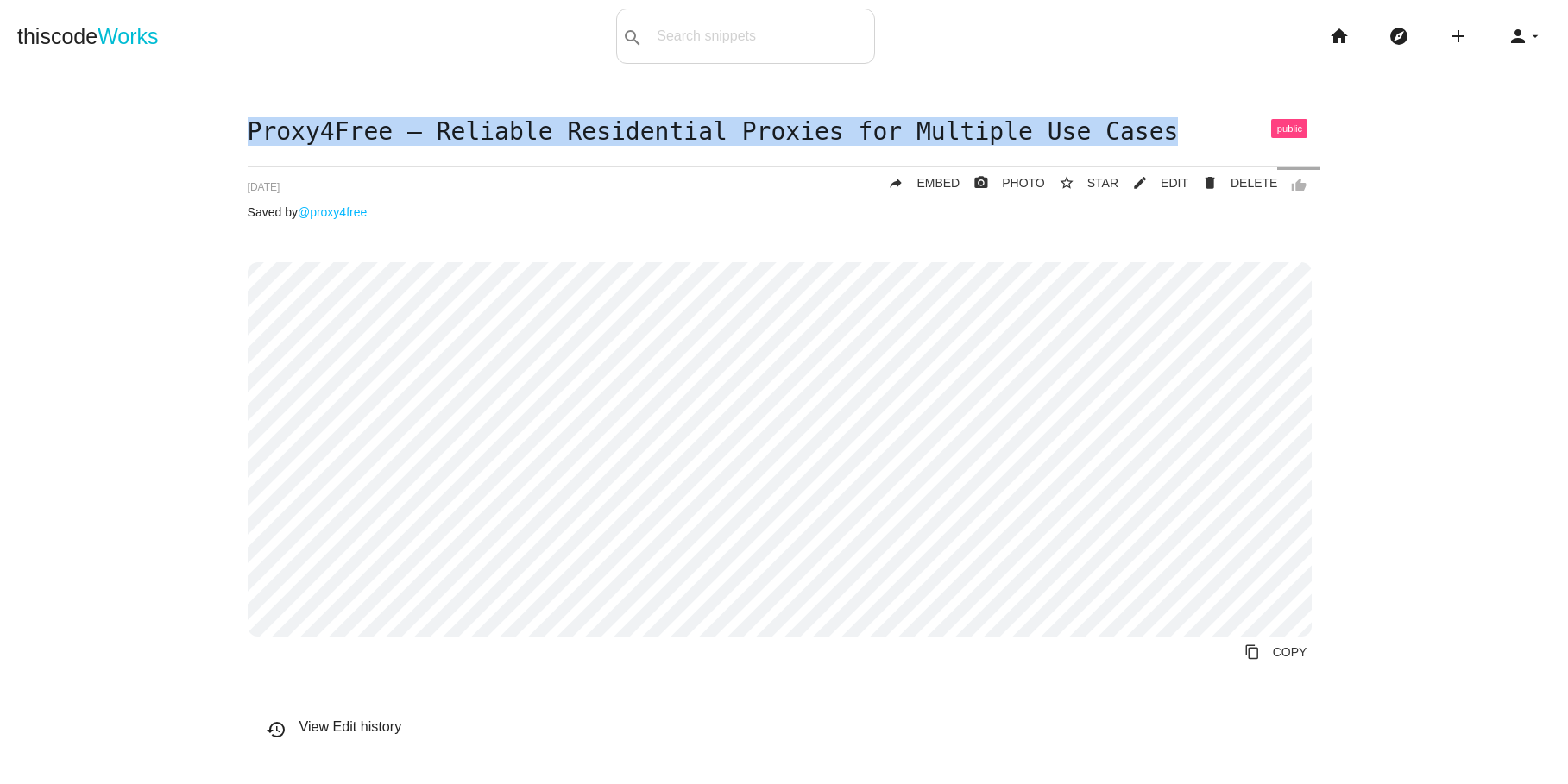
drag, startPoint x: 1180, startPoint y: 121, endPoint x: 244, endPoint y: 128, distance: 936.0
click at [244, 128] on div "Proxy4Free – Reliable Residential Proxies for Multiple Use Cases thumb_up delet…" at bounding box center [784, 455] width 1533 height 671
copy h1 "Proxy4Free – Reliable Residential Proxies for Multiple Use Cases"
click at [1545, 583] on main "Proxy4Free – Reliable Residential Proxies for Multiple Use Cases thumb_up delet…" at bounding box center [784, 607] width 1568 height 1070
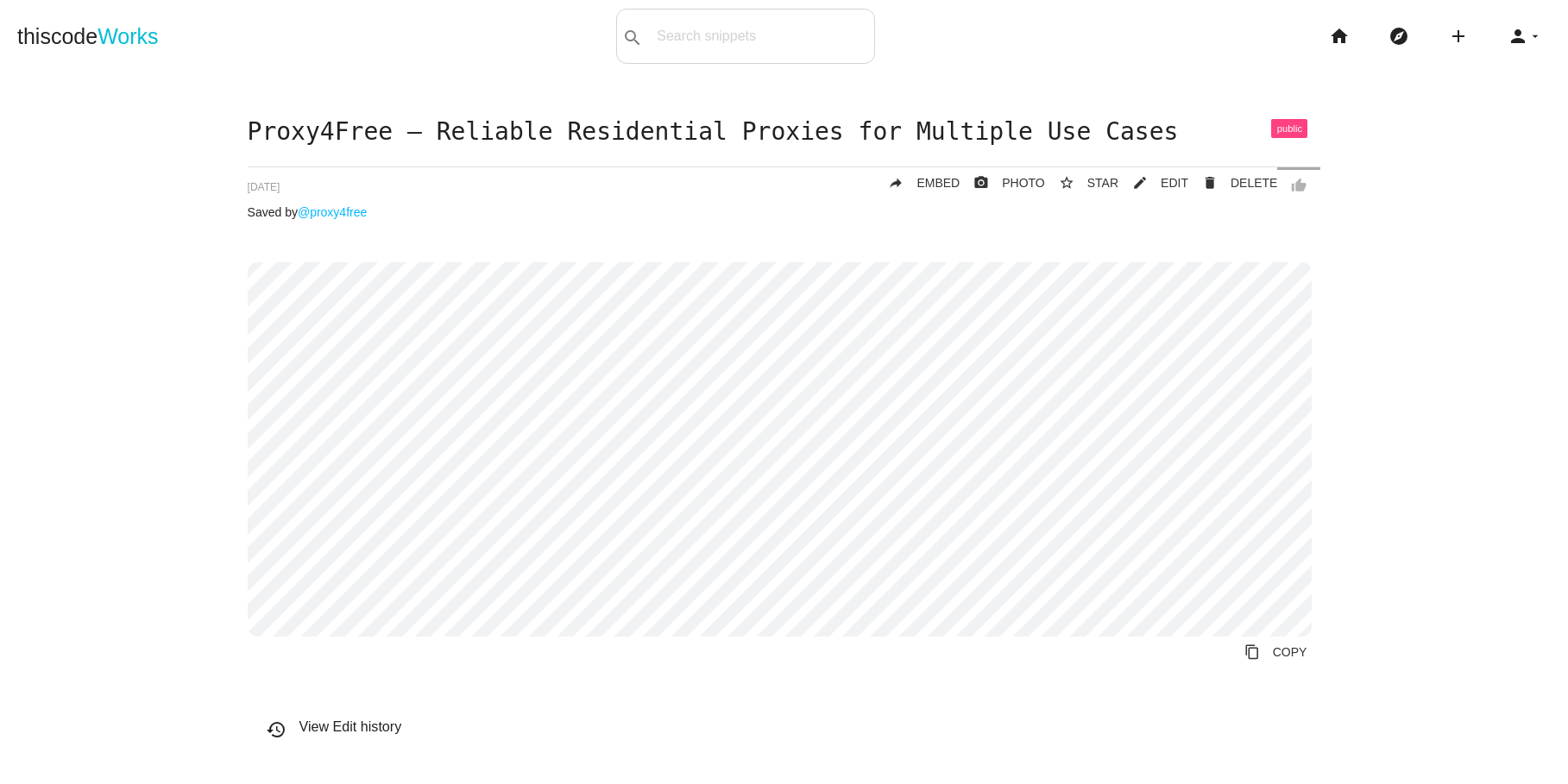
click at [87, 140] on div "Proxy4Free – Reliable Residential Proxies for Multiple Use Cases thumb_up delet…" at bounding box center [784, 455] width 1533 height 671
click at [154, 532] on div "Proxy4Free – Reliable Residential Proxies for Multiple Use Cases thumb_up delet…" at bounding box center [784, 455] width 1533 height 671
click at [1279, 134] on span at bounding box center [1289, 129] width 37 height 19
click at [1276, 129] on span at bounding box center [1289, 129] width 37 height 19
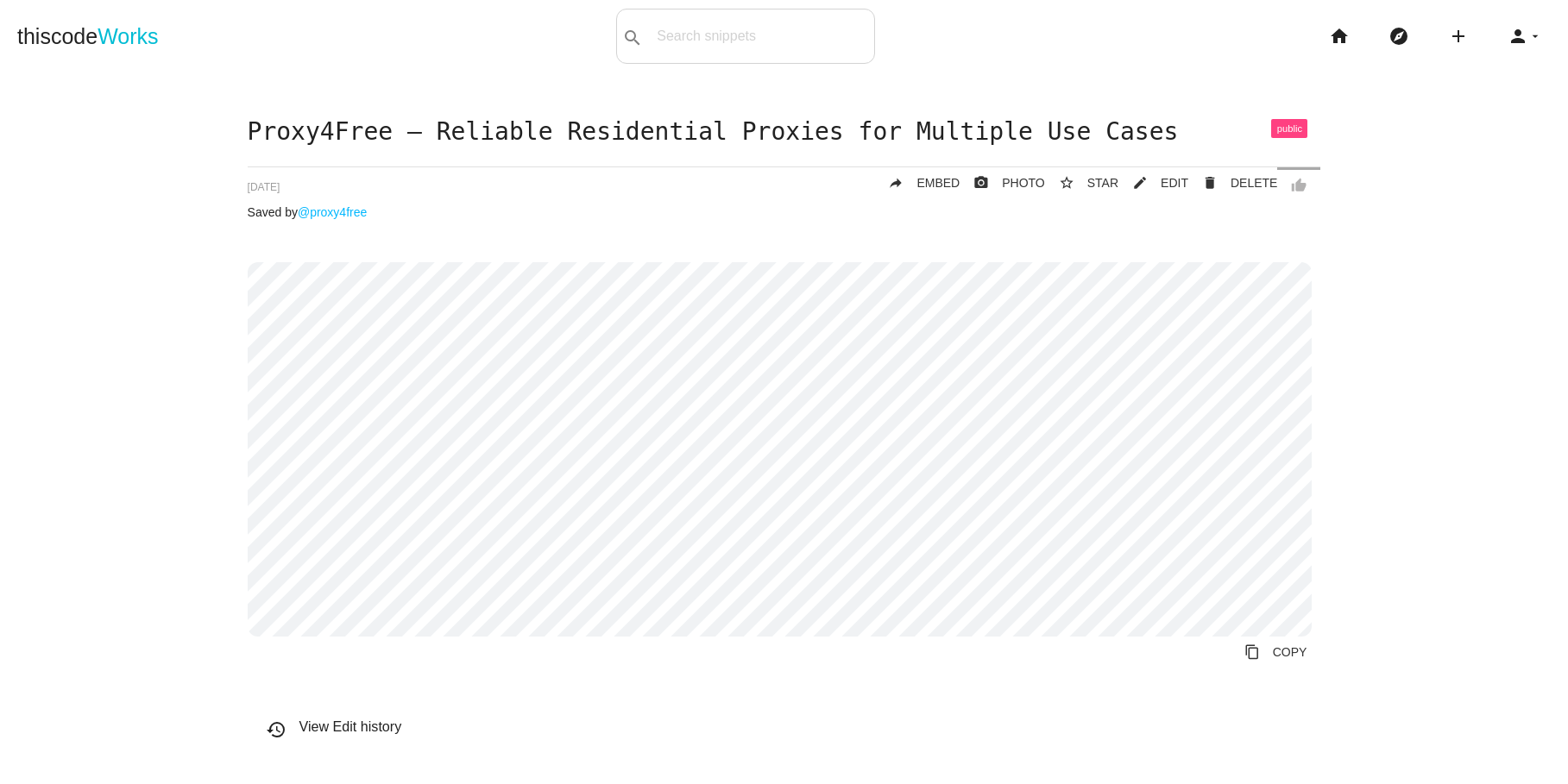
click at [1276, 129] on span at bounding box center [1289, 129] width 37 height 19
